Goal: Task Accomplishment & Management: Complete application form

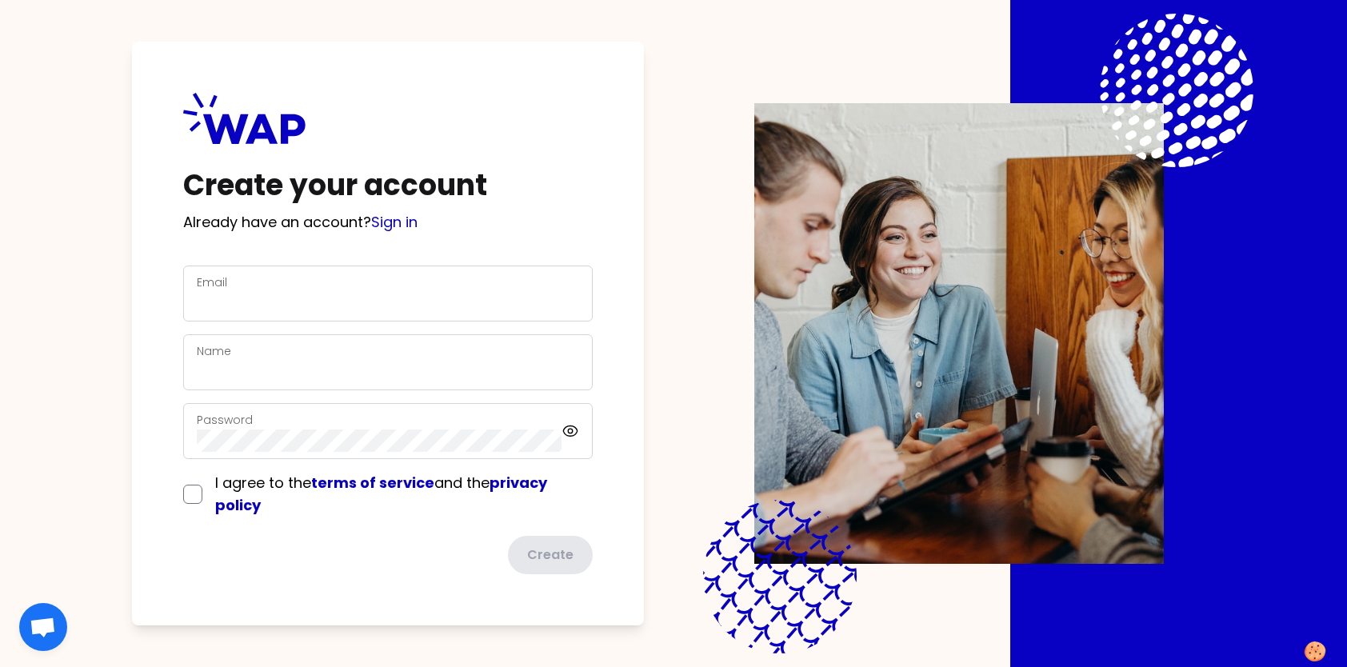
click at [286, 287] on div "Email" at bounding box center [388, 294] width 382 height 42
type input "abdo.aoun@somfy.com"
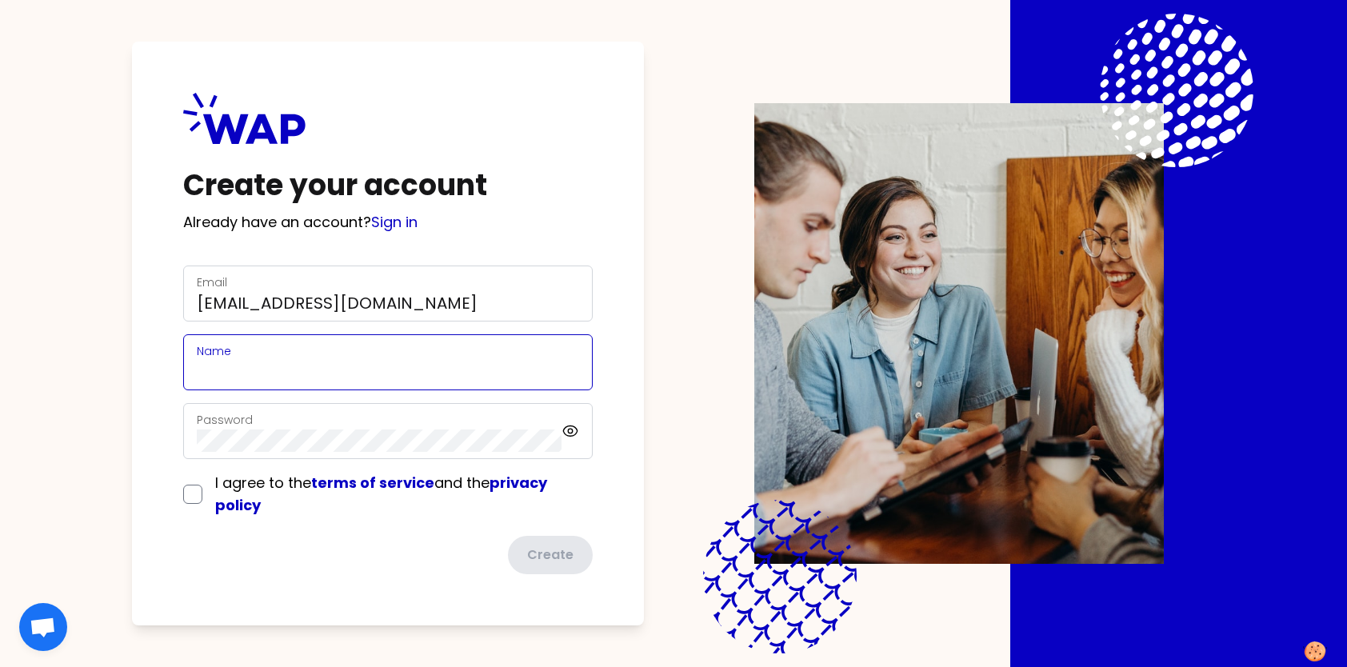
click at [257, 369] on input "Name" at bounding box center [388, 372] width 382 height 22
type input "Abdo Aoun"
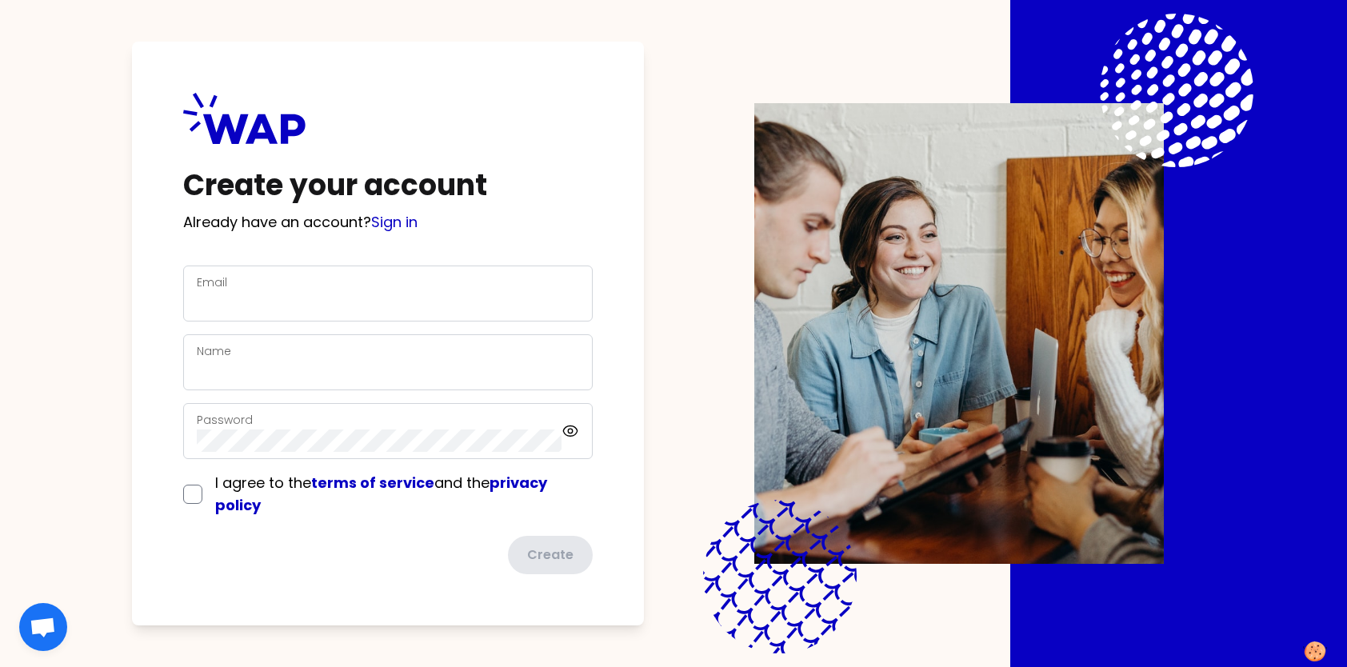
click at [387, 283] on div "Email" at bounding box center [388, 294] width 382 height 42
type input "[EMAIL_ADDRESS][DOMAIN_NAME]"
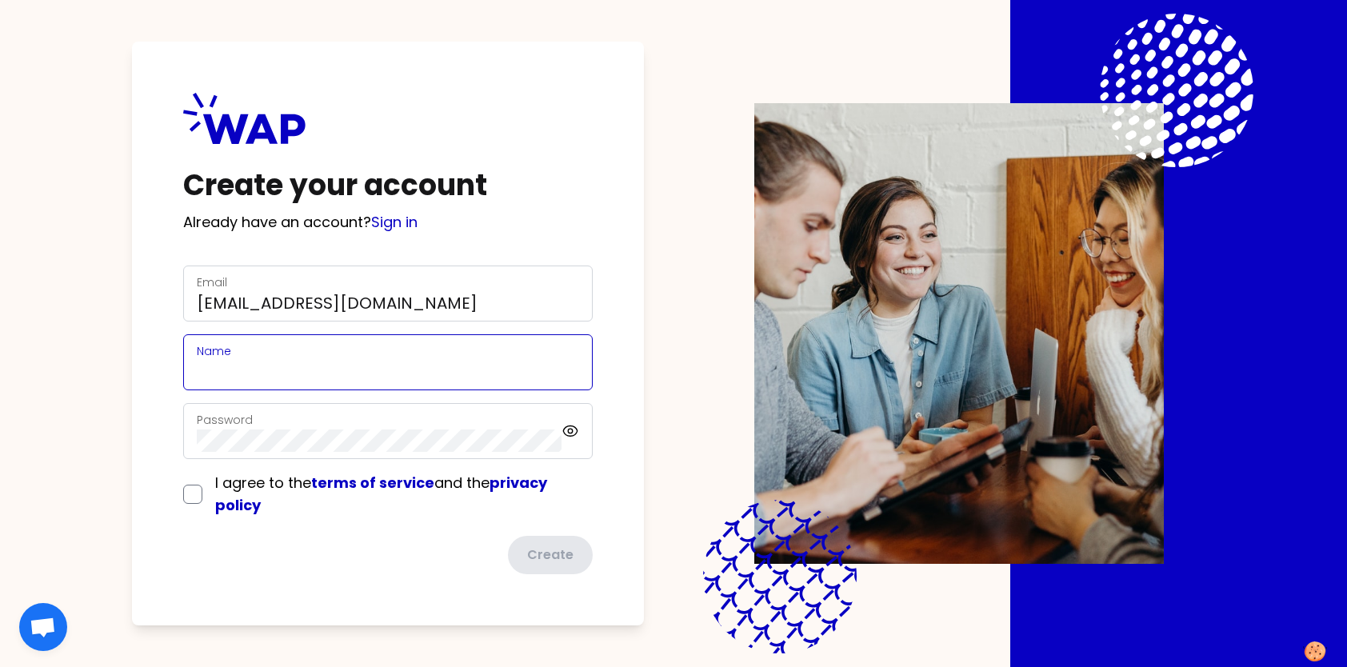
click at [291, 374] on input "Name" at bounding box center [388, 372] width 382 height 22
type input "[PERSON_NAME]"
click at [574, 429] on div "Password" at bounding box center [387, 431] width 409 height 56
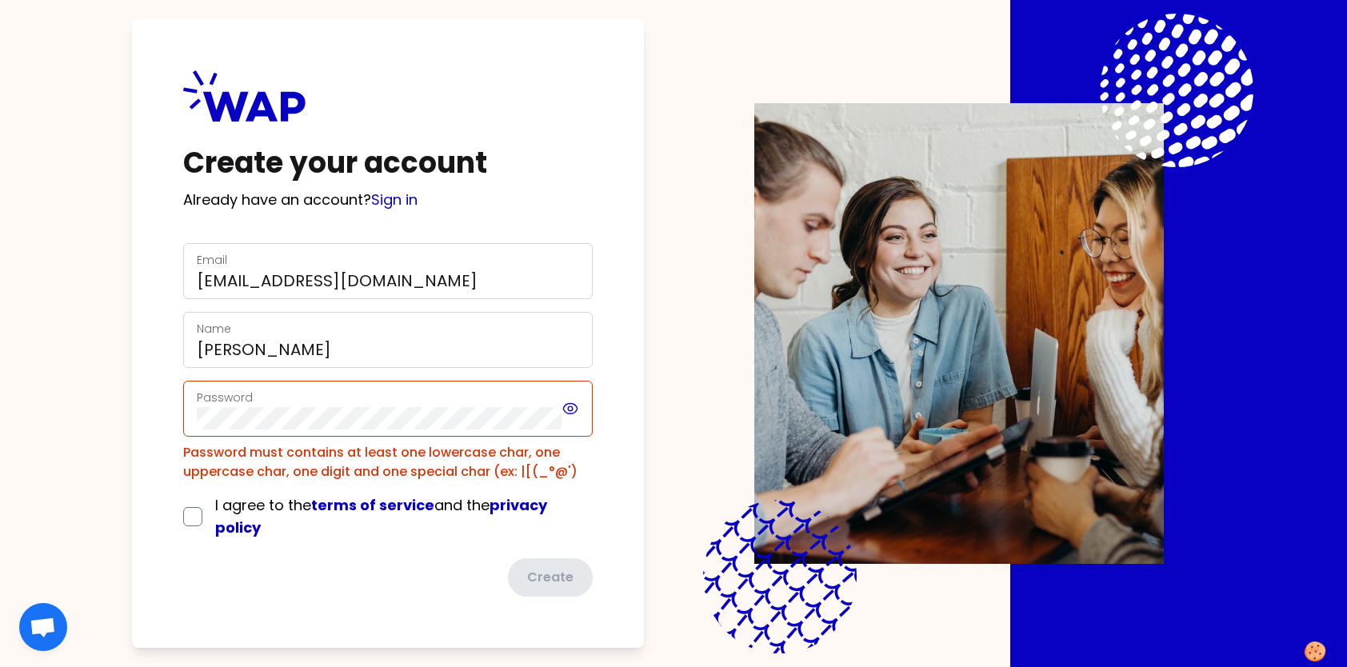
click at [576, 411] on icon at bounding box center [570, 409] width 14 height 10
click at [416, 390] on div "Password" at bounding box center [379, 409] width 365 height 42
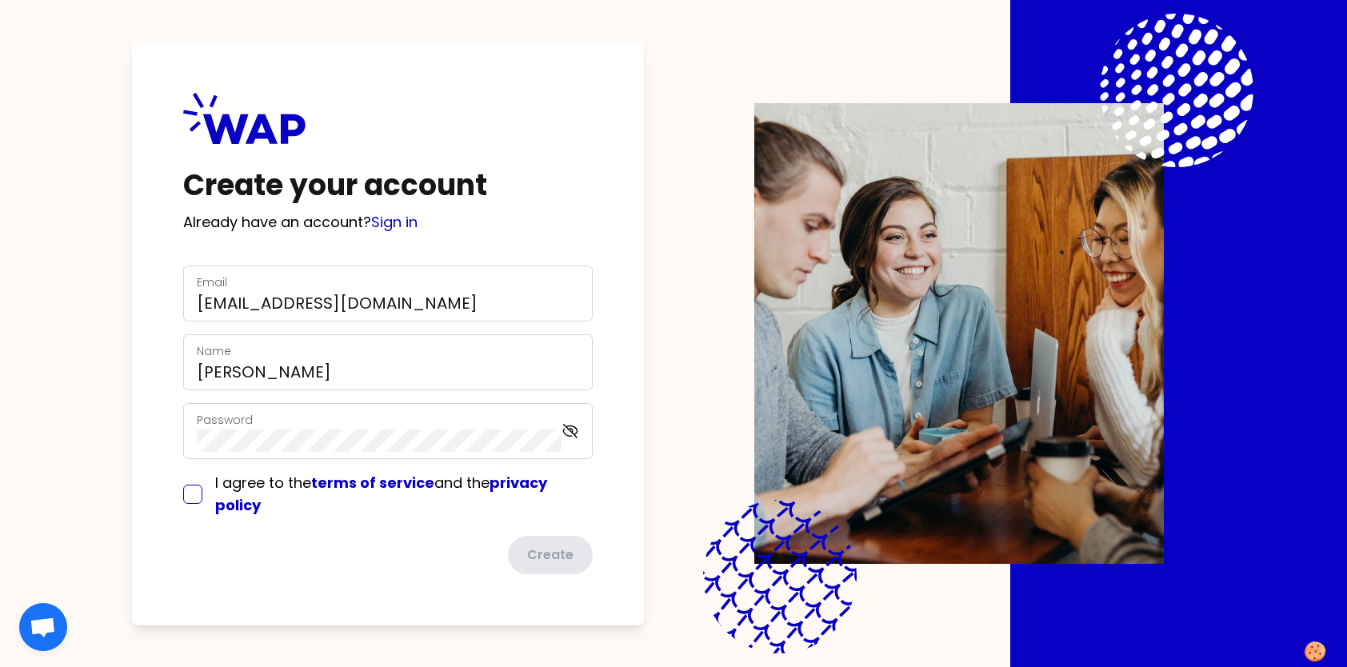
click at [189, 495] on input "checkbox" at bounding box center [192, 494] width 19 height 19
checkbox input "true"
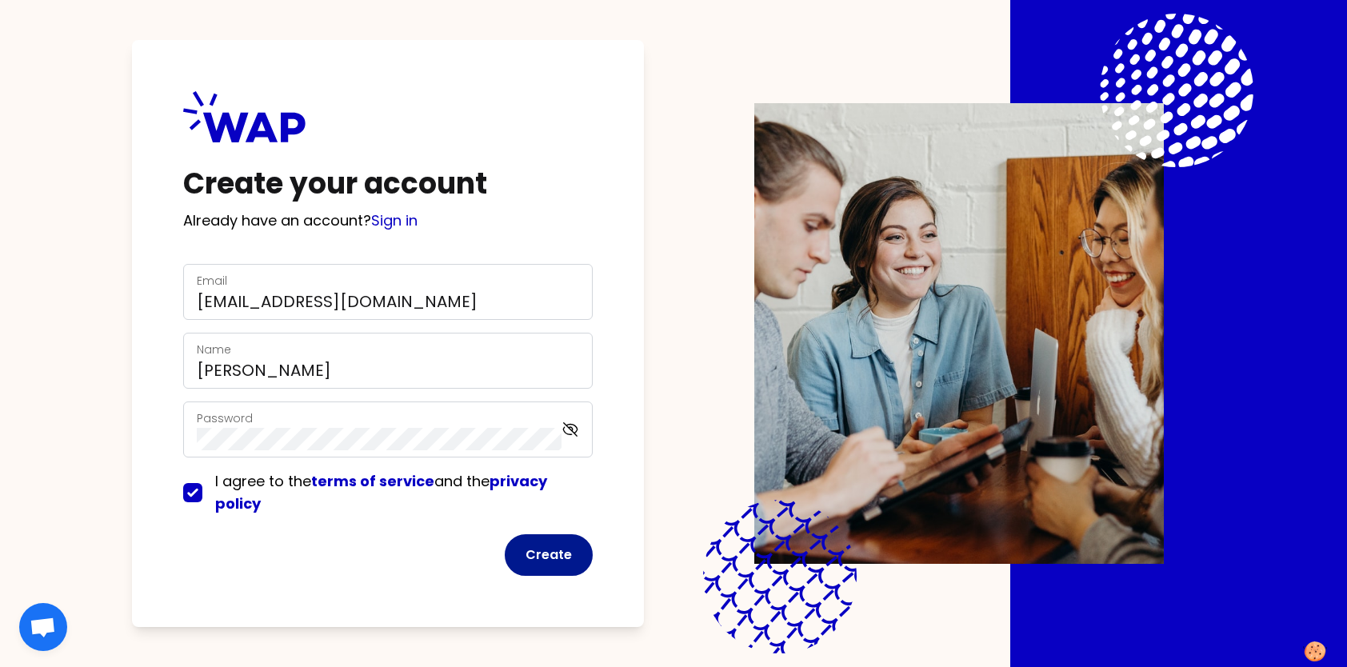
click at [548, 555] on button "Create" at bounding box center [549, 555] width 88 height 42
